Goal: Check status: Check status

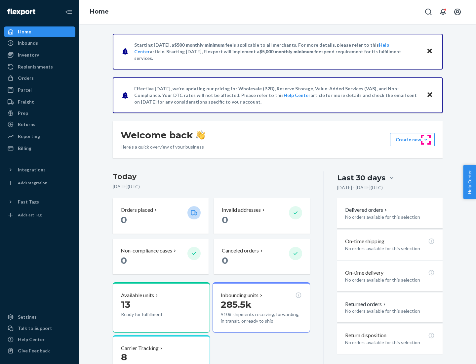
click at [426, 140] on button "Create new Create new inbound Create new order Create new product" at bounding box center [412, 139] width 45 height 13
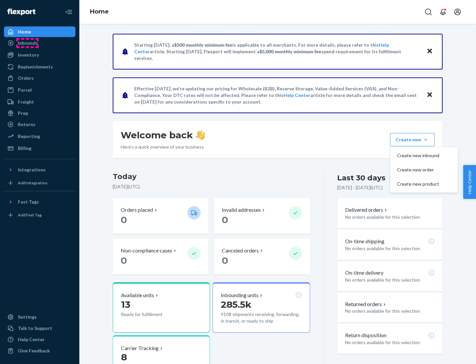
click at [27, 43] on div "Inbounds" at bounding box center [28, 43] width 20 height 7
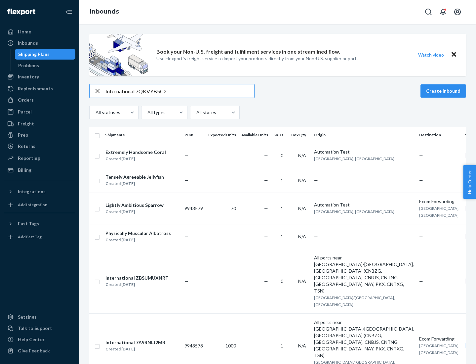
type input "International 7QKVYB5C29"
click at [147, 155] on div "Created [DATE]" at bounding box center [136, 158] width 61 height 7
